Goal: Navigation & Orientation: Find specific page/section

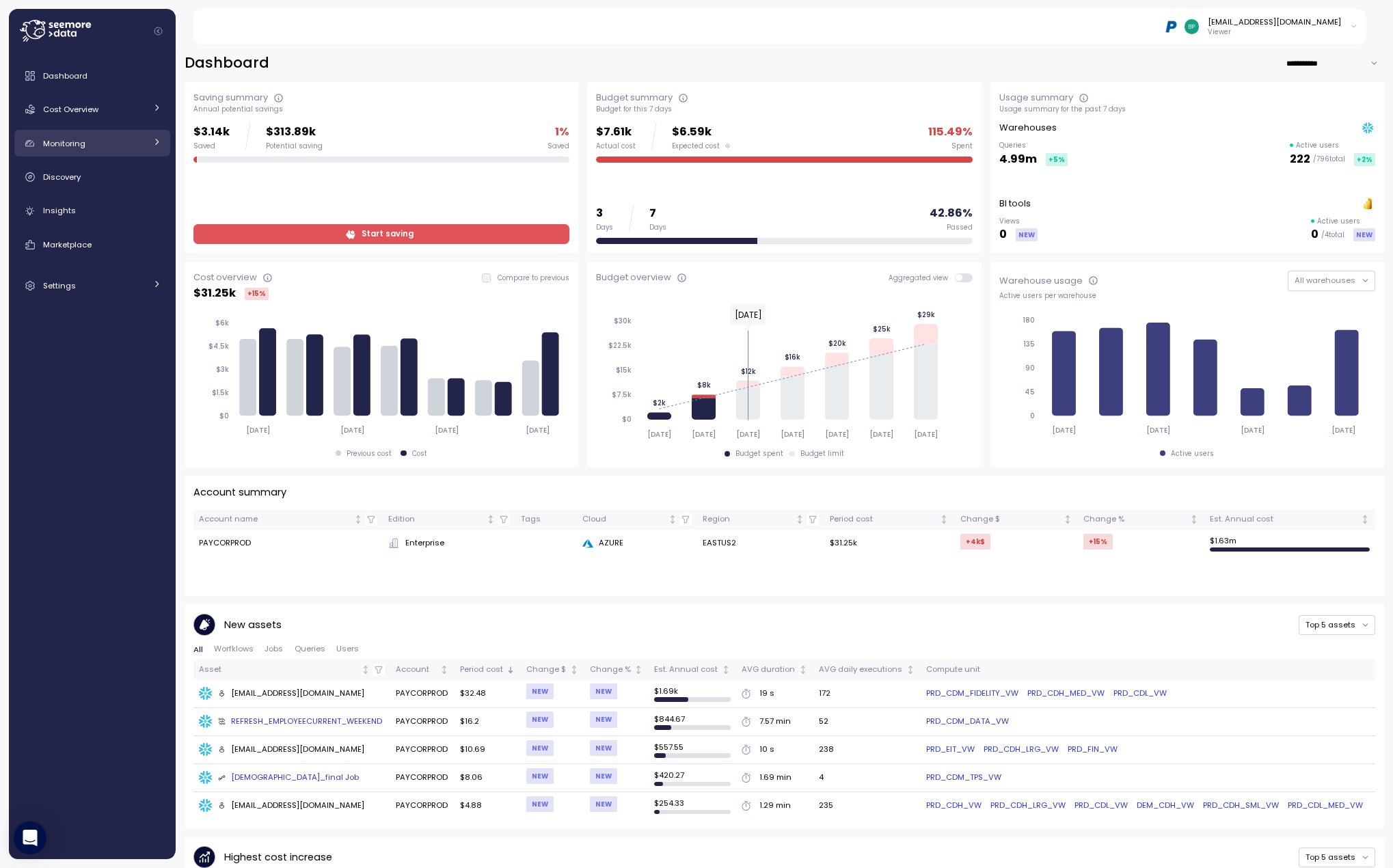
click at [141, 139] on div "Monitoring" at bounding box center [95, 143] width 103 height 14
click at [110, 103] on div "Cost Overview" at bounding box center [95, 109] width 103 height 14
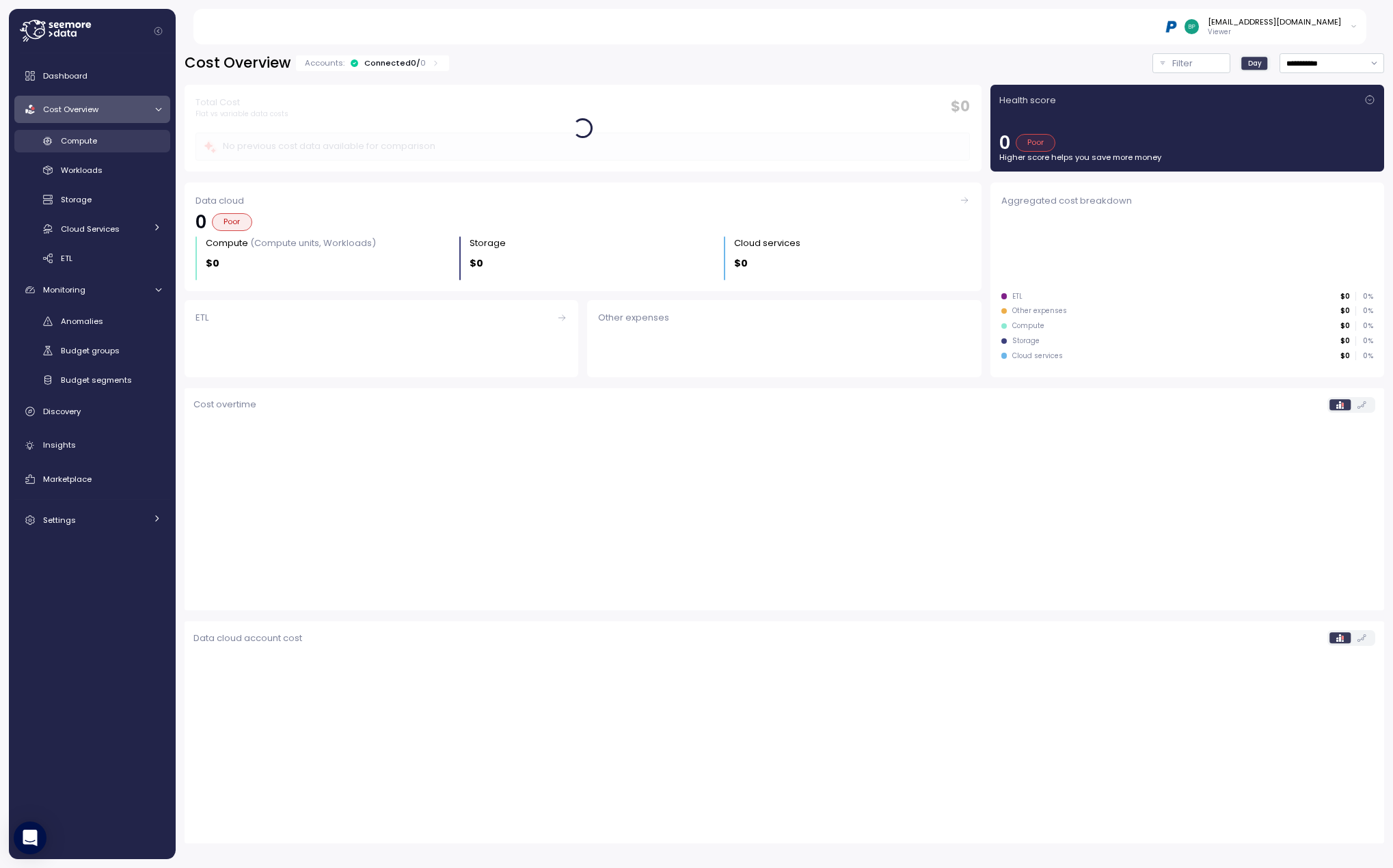
click at [97, 141] on span "Compute" at bounding box center [79, 140] width 36 height 11
